Goal: Information Seeking & Learning: Learn about a topic

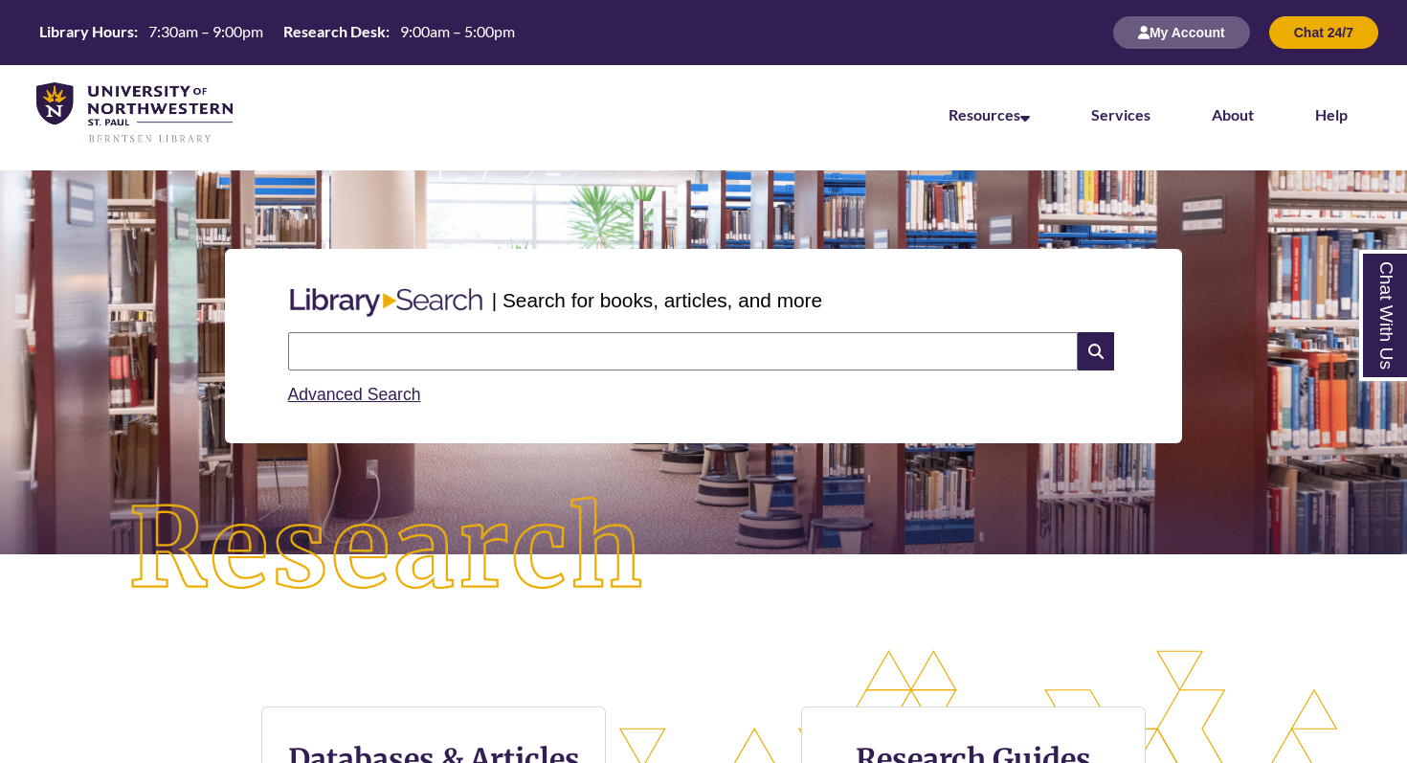
click at [495, 337] on input "text" at bounding box center [683, 351] width 790 height 38
type input "**********"
click at [439, 346] on input "text" at bounding box center [683, 351] width 790 height 38
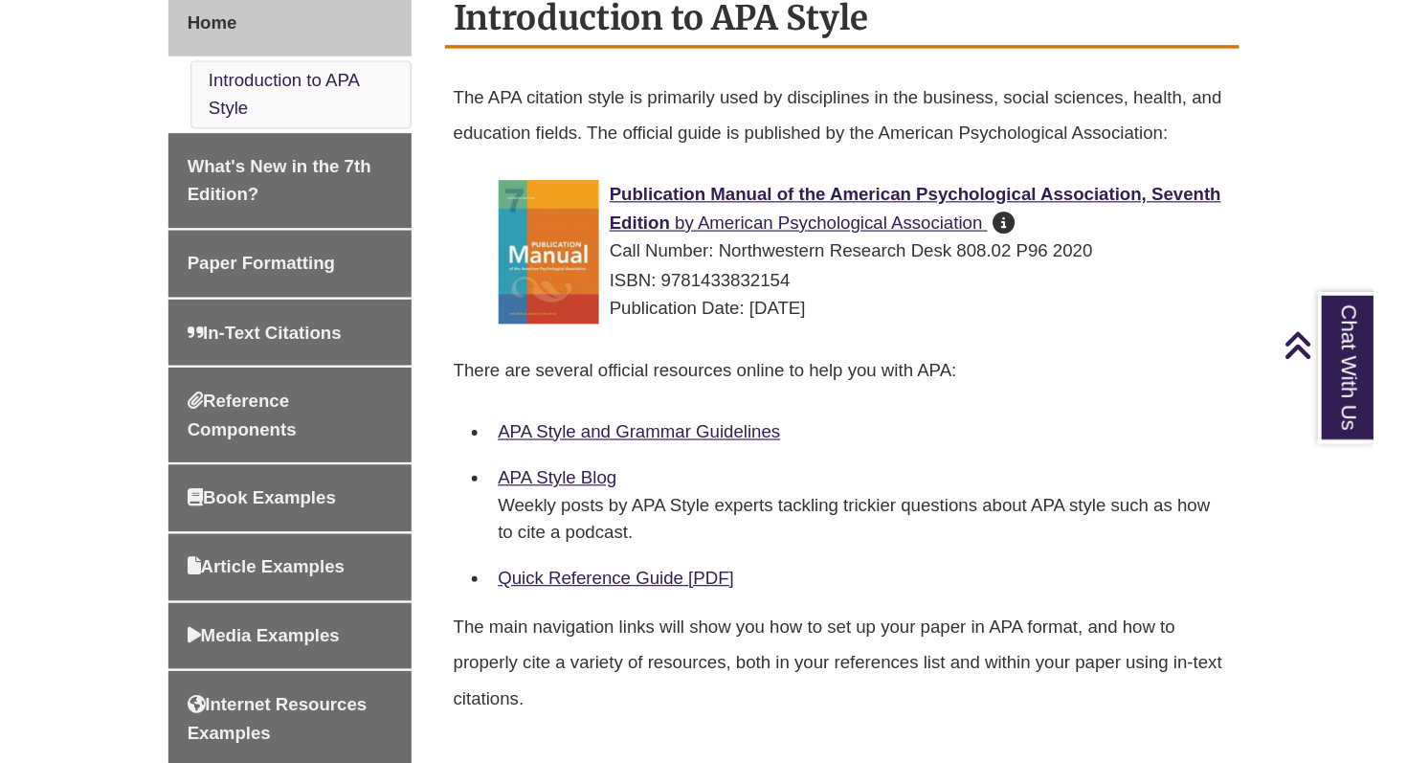
scroll to position [547, 0]
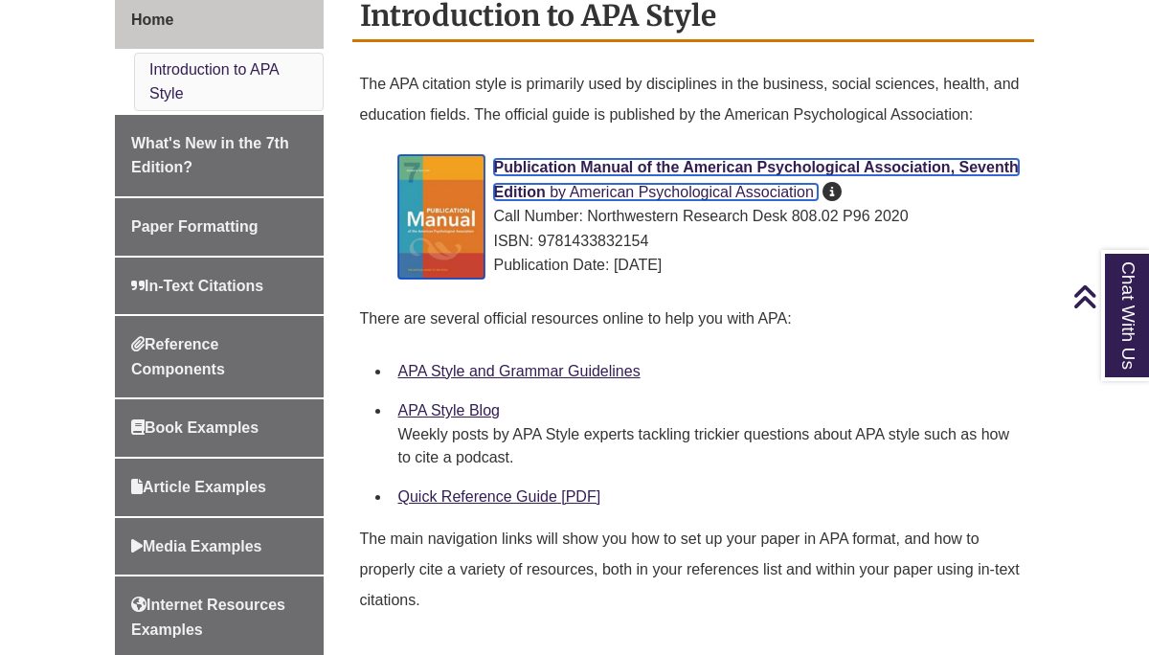
click at [557, 174] on span "Publication Manual of the American Psychological Association, Seventh Edition" at bounding box center [756, 179] width 525 height 41
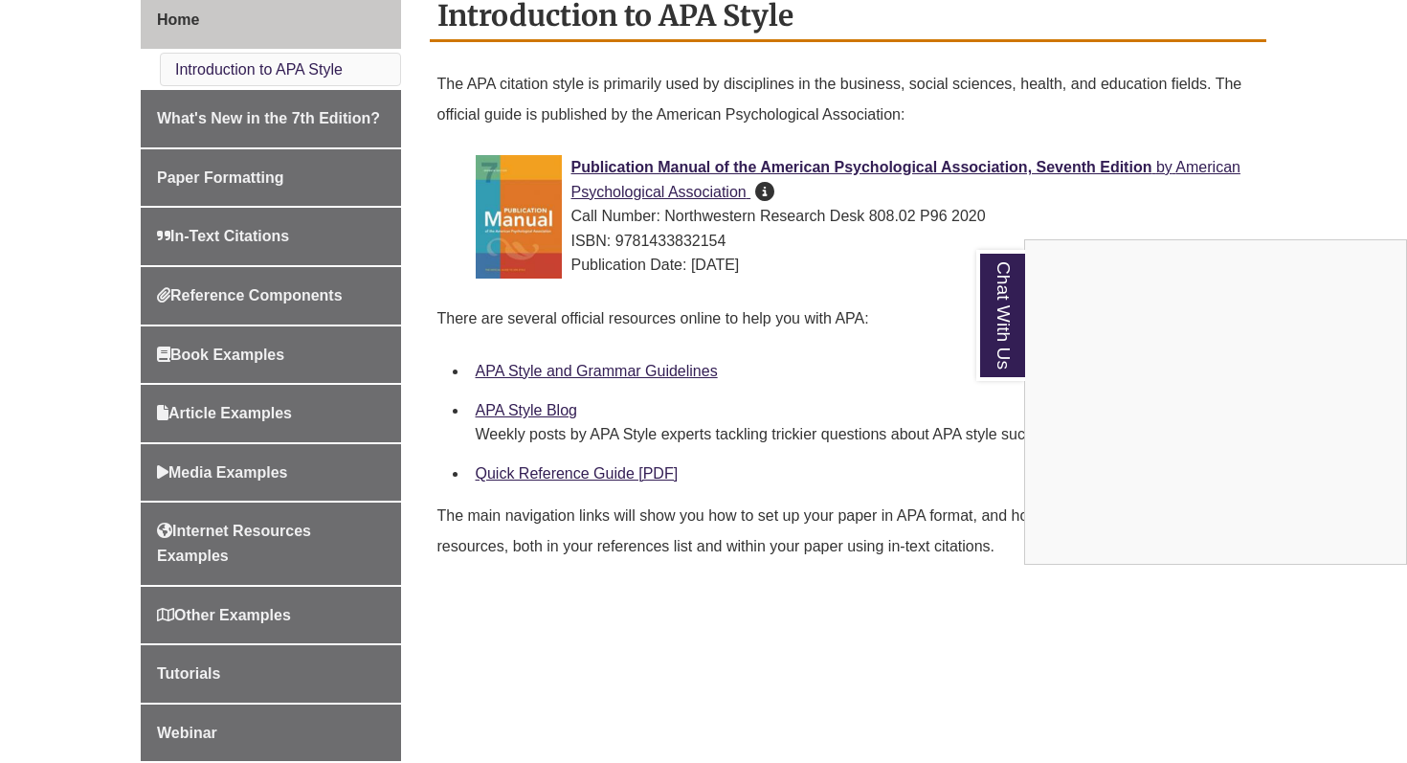
click at [860, 326] on div "Chat With Us" at bounding box center [703, 381] width 1407 height 763
